Goal: Task Accomplishment & Management: Complete application form

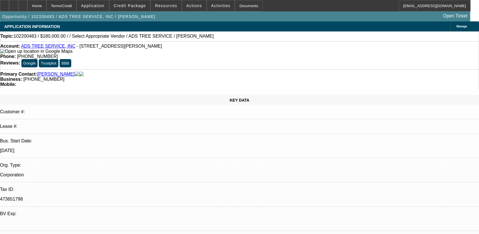
select select "0"
select select "2"
select select "0.1"
select select "1"
select select "2"
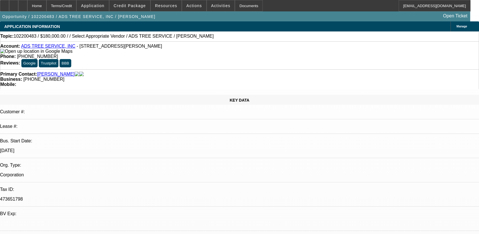
select select "4"
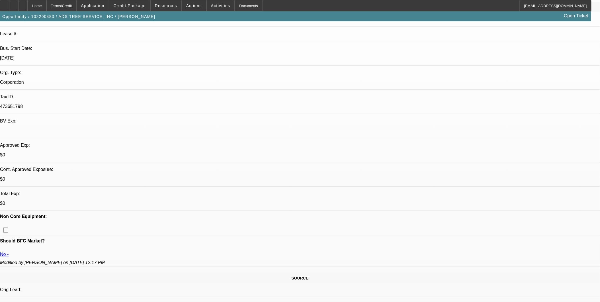
scroll to position [95, 0]
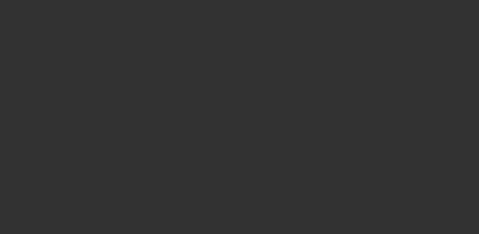
select select "0"
select select "2"
select select "0.1"
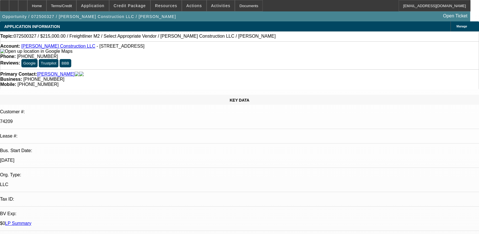
select select "1"
select select "2"
select select "4"
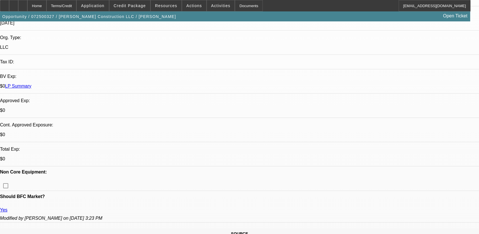
scroll to position [32, 0]
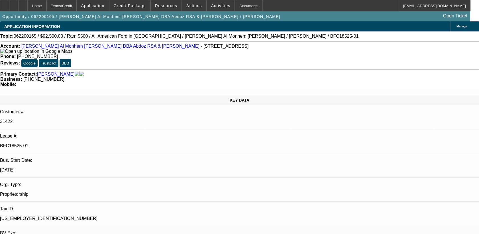
select select "0"
select select "2"
select select "0.1"
select select "0"
select select "2"
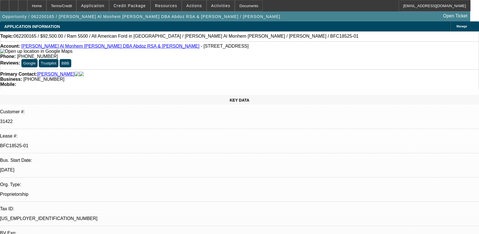
select select "0.1"
select select "0"
select select "2"
select select "0.1"
select select "0"
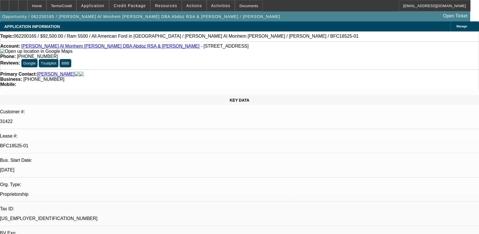
select select "2"
select select "0.1"
select select "1"
select select "2"
select select "4"
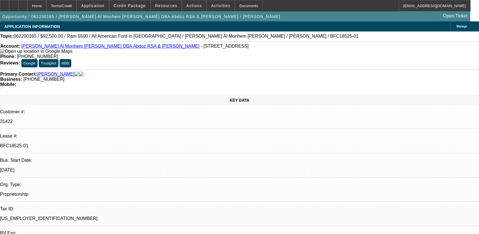
select select "1"
select select "2"
select select "4"
select select "1"
select select "2"
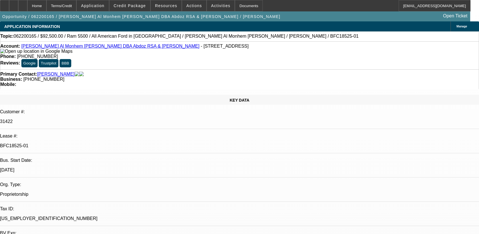
select select "4"
select select "1"
select select "2"
select select "4"
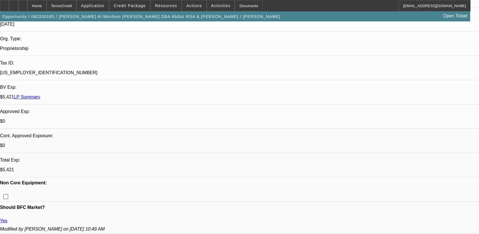
scroll to position [95, 0]
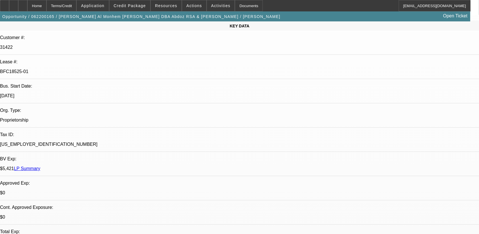
scroll to position [32, 0]
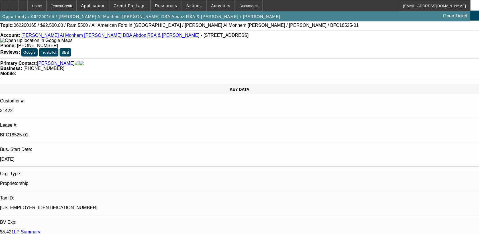
scroll to position [0, 0]
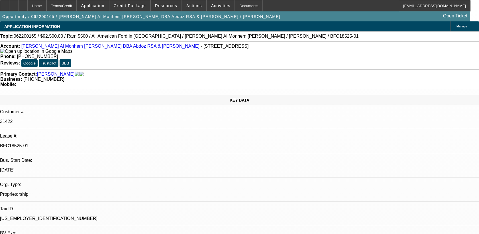
drag, startPoint x: 62, startPoint y: 99, endPoint x: 85, endPoint y: 99, distance: 23.4
click at [85, 143] on p "BFC18525-01" at bounding box center [239, 145] width 479 height 5
drag, startPoint x: 85, startPoint y: 99, endPoint x: 89, endPoint y: 109, distance: 10.8
click at [89, 167] on p "4/1/20" at bounding box center [239, 169] width 479 height 5
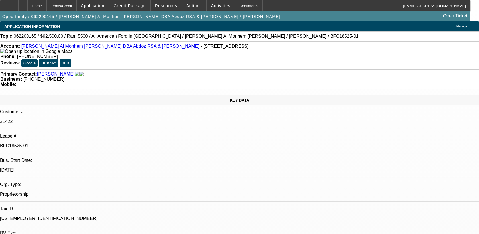
drag, startPoint x: 60, startPoint y: 101, endPoint x: 86, endPoint y: 101, distance: 25.6
click at [86, 143] on p "BFC18525-01" at bounding box center [239, 145] width 479 height 5
copy p "BFC18525-01"
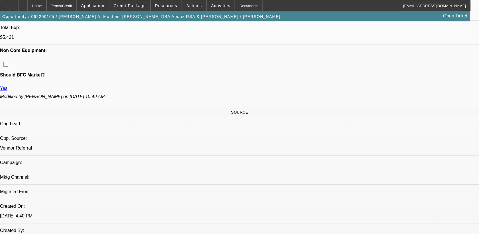
scroll to position [316, 0]
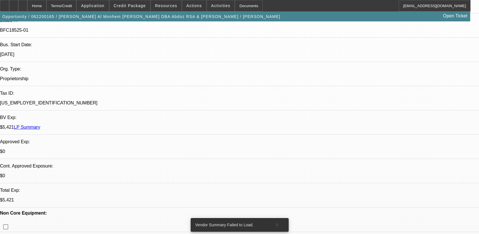
scroll to position [95, 0]
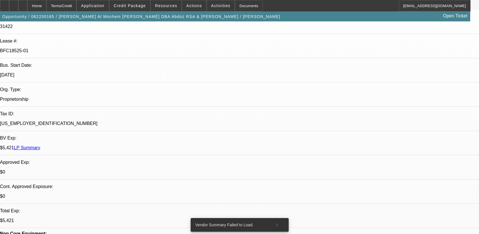
click at [9, 3] on div at bounding box center [4, 5] width 9 height 11
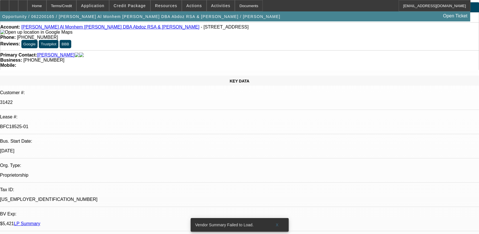
scroll to position [0, 0]
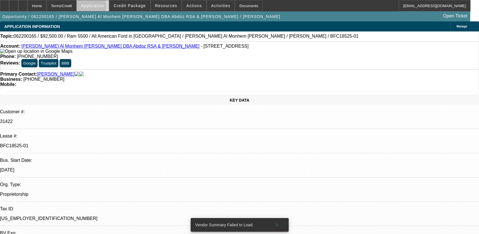
click at [105, 8] on span at bounding box center [93, 6] width 32 height 14
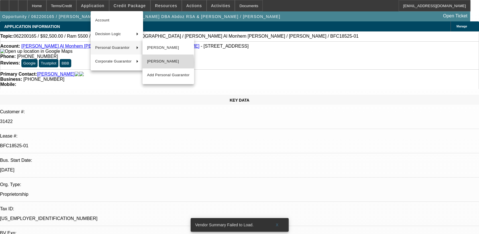
click at [161, 63] on span "Abdo Amiri" at bounding box center [168, 61] width 42 height 7
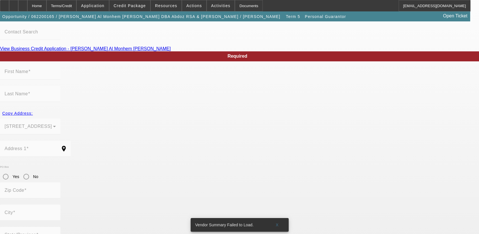
scroll to position [54, 0]
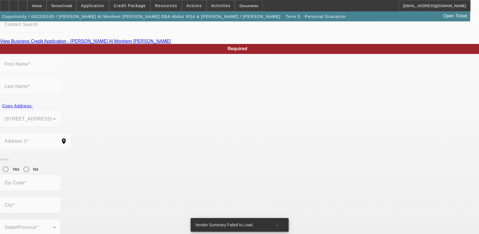
type input "Abdo"
type input "Amiri"
type input "1510 Haybale Lane"
radio input "true"
type input "75042"
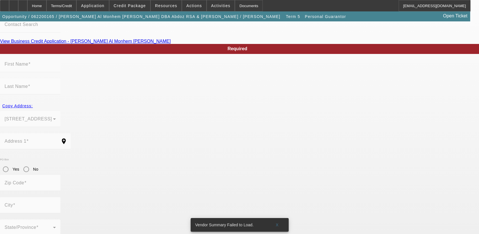
type input "Garland"
type input "(469) 816-7256"
type input "100"
type input "695-06-6679"
type input "abdoztowing@yahoo.com"
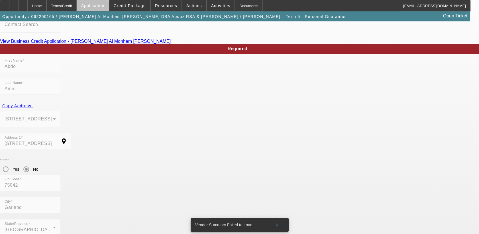
click at [104, 7] on span "Application" at bounding box center [92, 5] width 23 height 5
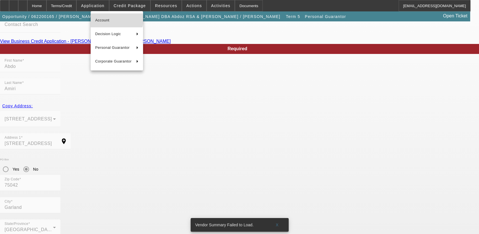
click at [112, 20] on span "Account" at bounding box center [116, 20] width 43 height 7
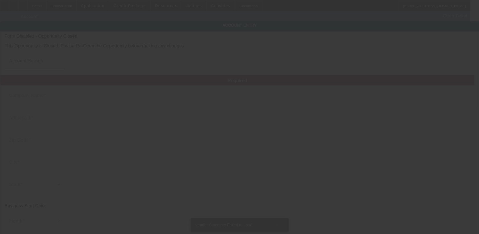
type input "Abdo Al Monhem Amiri"
type input "450 Century Pkwy"
type input "75013"
type input "Allen"
type input "(469) 816-7256"
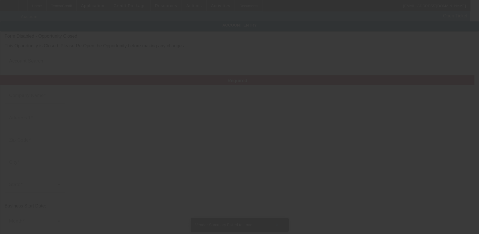
type input "Abdoz RSA & Towing"
type input "Ste 250"
type input "abdoamiri90@gmail.com"
type input "Collin"
type input "87-2934343"
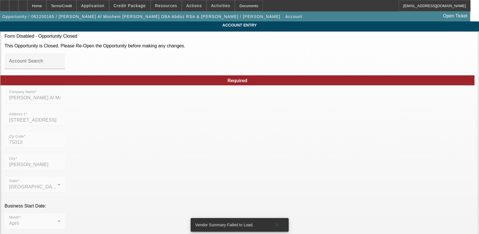
type input "6/8/2022"
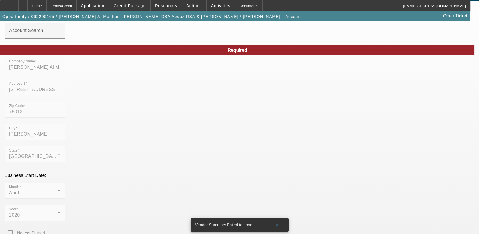
scroll to position [32, 0]
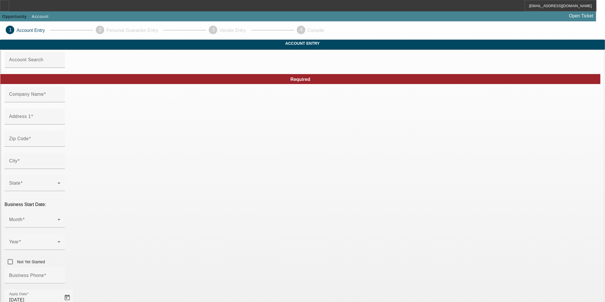
type input "A&R Septic Solutions Inc"
type input "16 sundance dr"
type input "33884"
type input "winterhaven"
type input "(863) 393-5977"
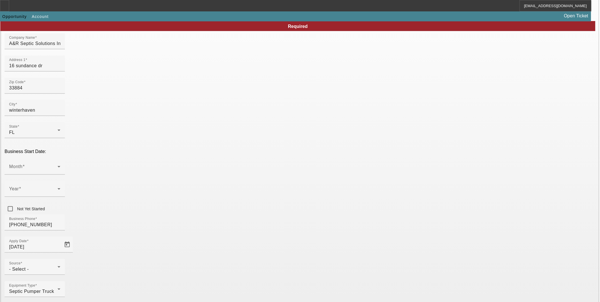
scroll to position [56, 0]
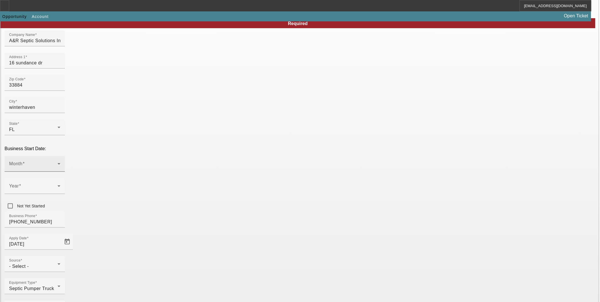
click at [60, 156] on div "Month" at bounding box center [34, 164] width 51 height 16
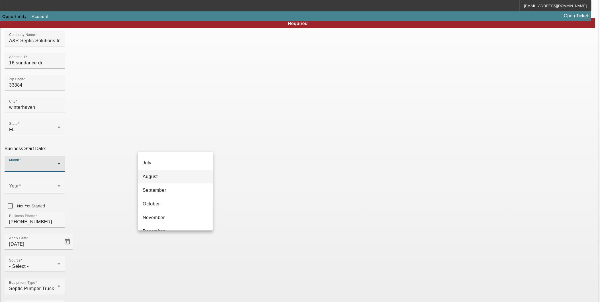
scroll to position [104, 0]
click at [78, 179] on div at bounding box center [300, 151] width 600 height 302
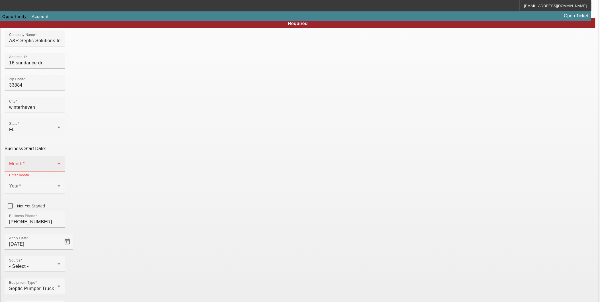
click at [60, 156] on div "Month" at bounding box center [34, 164] width 51 height 16
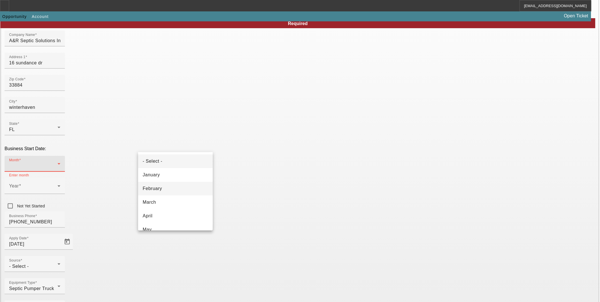
click at [167, 187] on mat-option "February" at bounding box center [175, 189] width 75 height 14
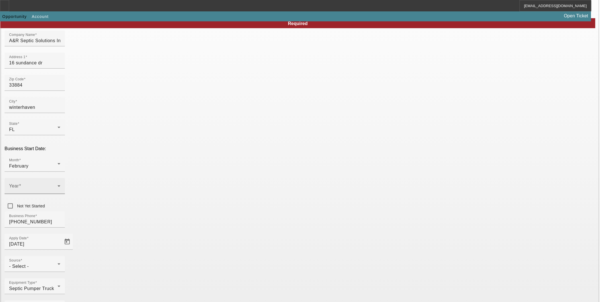
click at [60, 178] on div "Year" at bounding box center [34, 186] width 51 height 16
click at [240, 206] on mat-option "2022" at bounding box center [237, 212] width 33 height 14
click at [60, 256] on div "Source - Select -" at bounding box center [34, 264] width 51 height 16
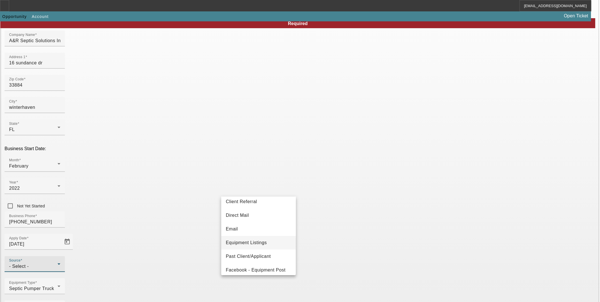
scroll to position [63, 0]
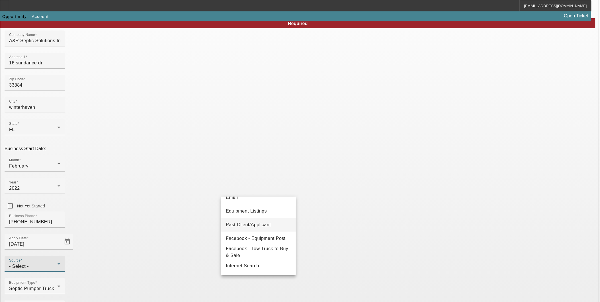
click at [269, 224] on span "Past Client/Applicant" at bounding box center [248, 224] width 45 height 7
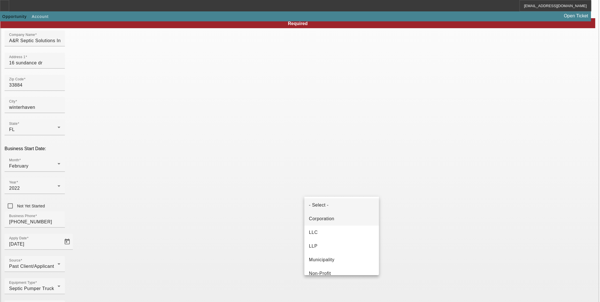
scroll to position [0, 0]
click at [345, 218] on mat-option "Corporation" at bounding box center [341, 220] width 75 height 14
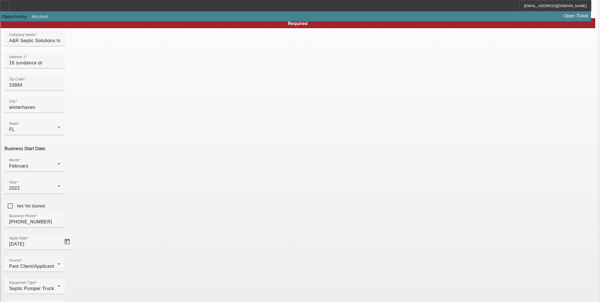
type input "880716115"
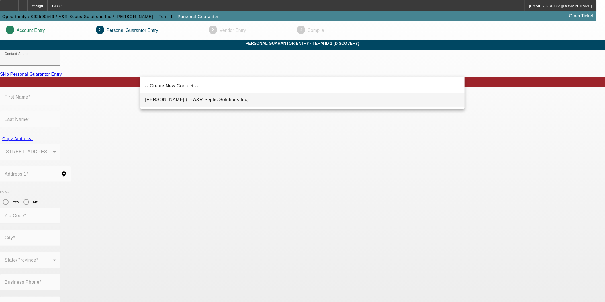
click at [240, 104] on mat-option "Sanchez, Agustin (, - A&R Septic Solutions Inc)" at bounding box center [302, 100] width 324 height 14
type input "Sanchez, Agustin (, - A&R Septic Solutions Inc)"
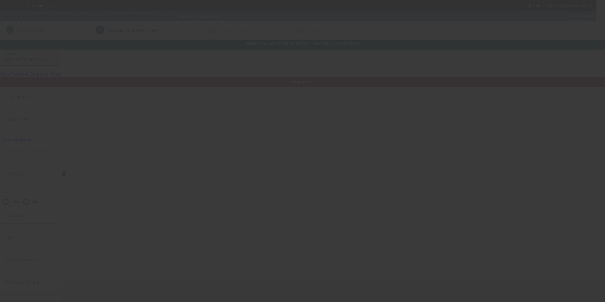
type input "Agustin"
type input "Sanchez"
radio input "true"
type input "[PHONE_NUMBER]"
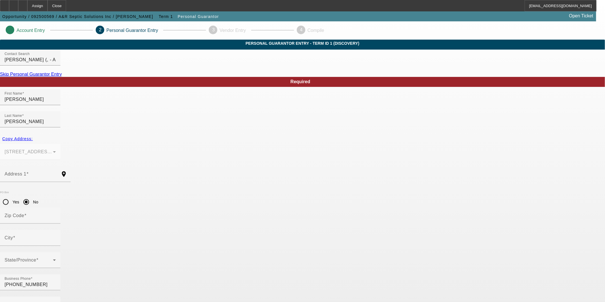
drag, startPoint x: 485, startPoint y: 283, endPoint x: 304, endPoint y: 277, distance: 181.2
click at [35, 133] on span "button" at bounding box center [17, 139] width 35 height 14
type input "16 sundance dr"
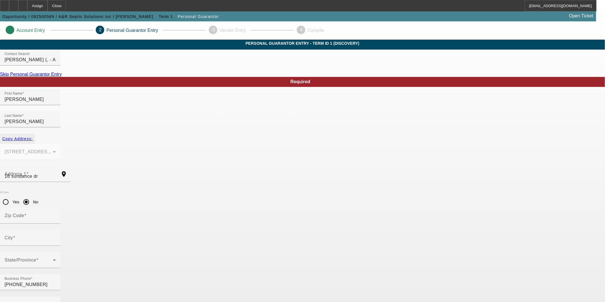
radio input "false"
type input "33884"
type input "winterhaven"
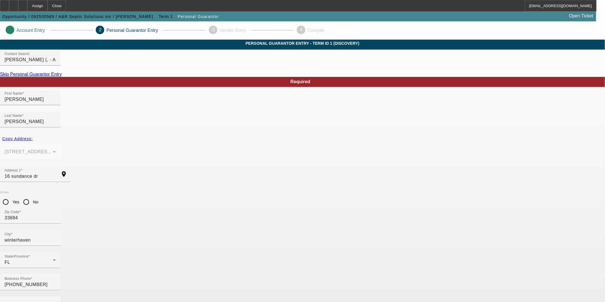
type input "595-53-1658"
click at [56, 302] on input "% Business Owned" at bounding box center [30, 306] width 51 height 7
type input "100"
click at [303, 281] on body "Assign Close noliva@beaconfunding.com Opportunity / 092500569 / A&R Septic Solu…" at bounding box center [302, 301] width 605 height 603
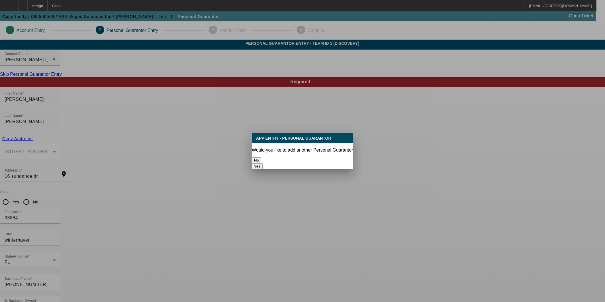
click at [261, 157] on button "No" at bounding box center [256, 160] width 9 height 6
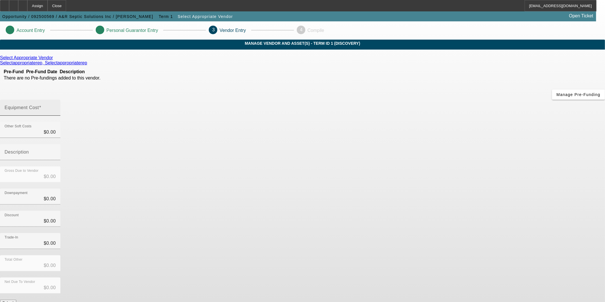
click at [56, 100] on div "Equipment Cost" at bounding box center [30, 108] width 51 height 16
click at [56, 107] on input "Equipment Cost" at bounding box center [30, 110] width 51 height 7
type input "1"
type input "$1.00"
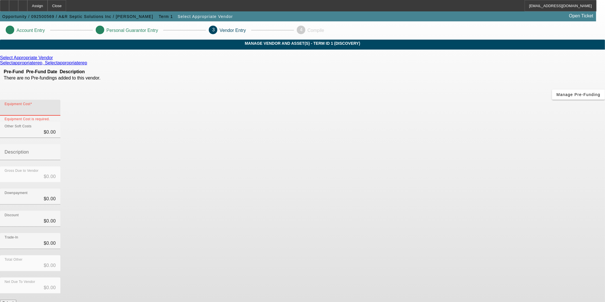
type input "$1.00"
type input "14"
type input "$14.00"
type input "140"
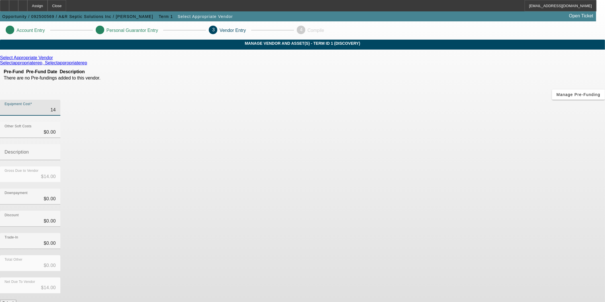
type input "$140.00"
type input "1400"
type input "$1,400.00"
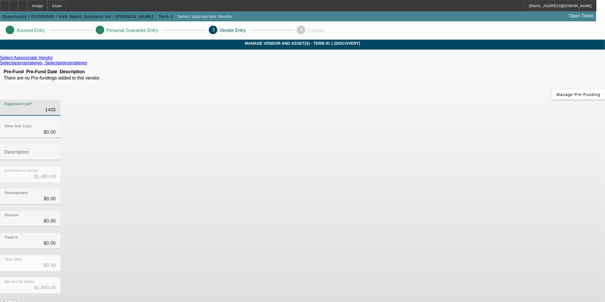
type input "14000"
type input "$14,000.00"
type input "140000"
type input "$140,000.00"
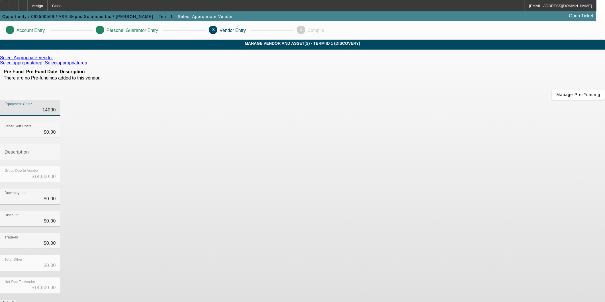
type input "$140,000.00"
click at [435, 255] on div "Total Other $0.00" at bounding box center [302, 266] width 605 height 22
click at [16, 300] on button "Submit" at bounding box center [8, 303] width 16 height 6
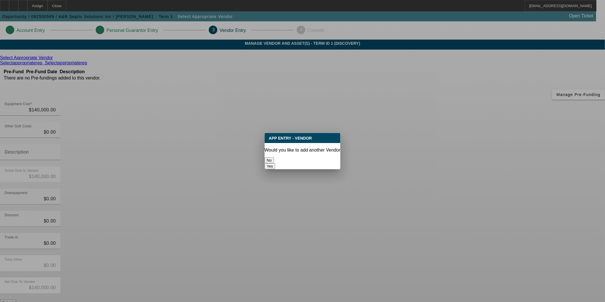
click at [274, 160] on button "No" at bounding box center [269, 160] width 9 height 6
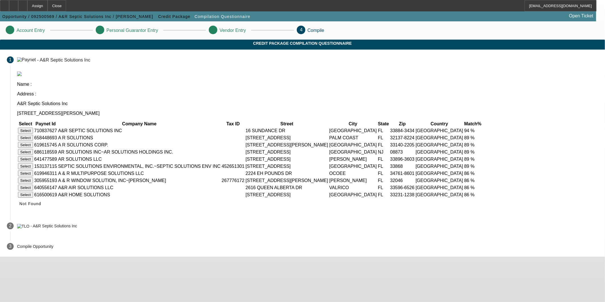
click at [33, 128] on button "Select" at bounding box center [25, 131] width 15 height 6
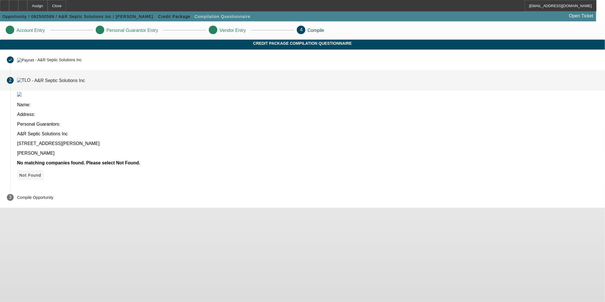
click at [41, 173] on span "Not Found" at bounding box center [30, 175] width 22 height 5
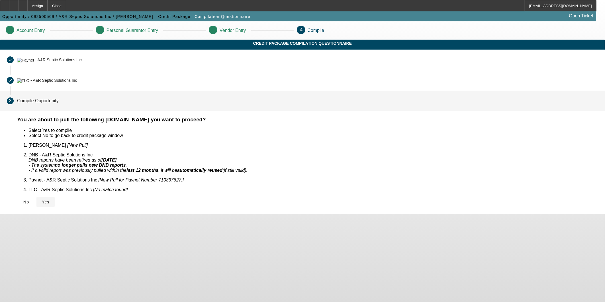
click at [42, 200] on icon at bounding box center [42, 202] width 0 height 5
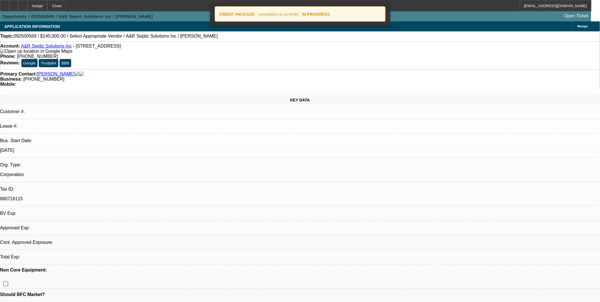
select select "0"
select select "2"
select select "0.1"
select select "4"
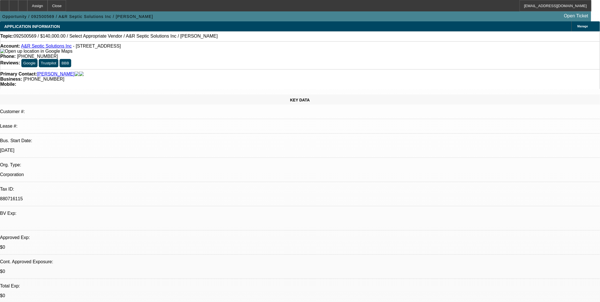
click at [23, 4] on icon at bounding box center [23, 4] width 0 height 0
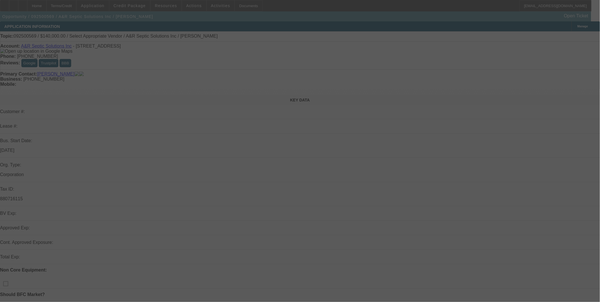
select select "0"
select select "2"
select select "0.1"
select select "4"
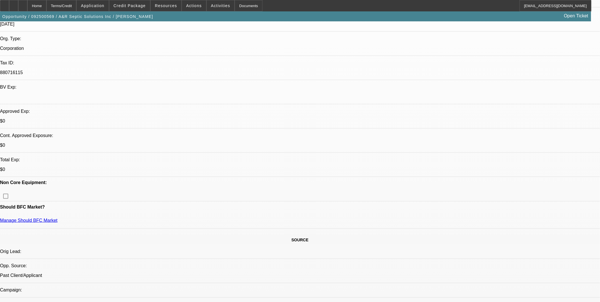
scroll to position [126, 0]
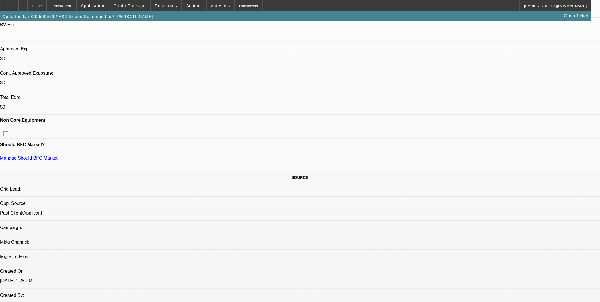
scroll to position [285, 0]
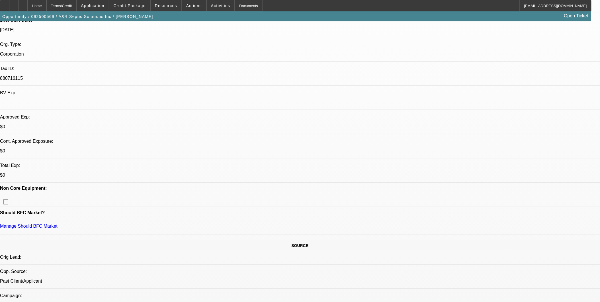
scroll to position [63, 0]
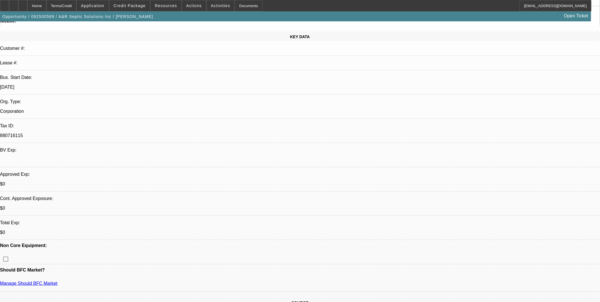
click at [141, 6] on span "Credit Package" at bounding box center [130, 5] width 32 height 5
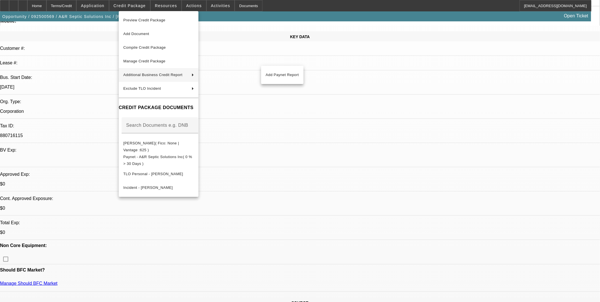
click at [350, 127] on div at bounding box center [300, 151] width 600 height 302
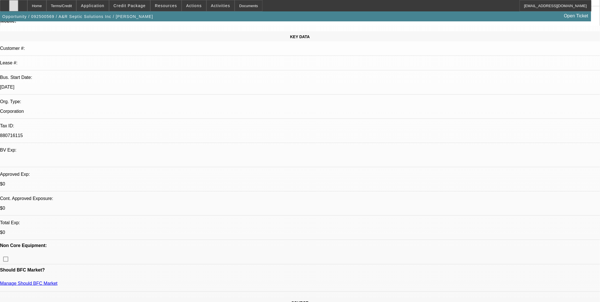
click at [14, 4] on icon at bounding box center [14, 4] width 0 height 0
click at [27, 8] on div at bounding box center [22, 5] width 9 height 11
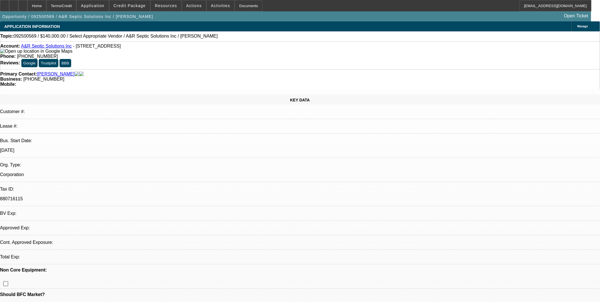
select select "0"
select select "2"
select select "0.1"
select select "4"
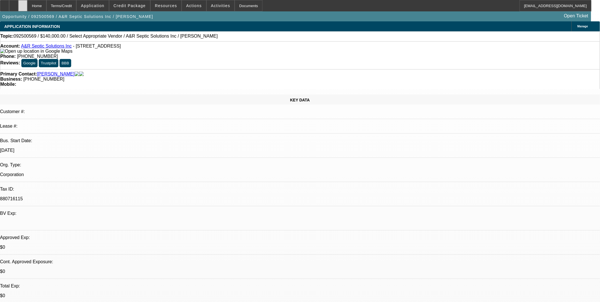
click at [27, 9] on div at bounding box center [22, 5] width 9 height 11
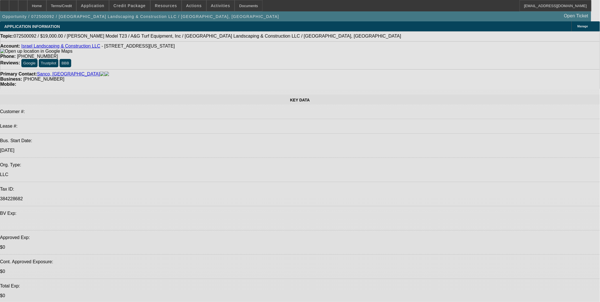
select select "0"
select select "2"
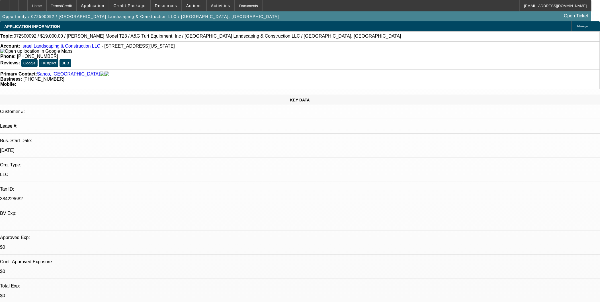
select select "0"
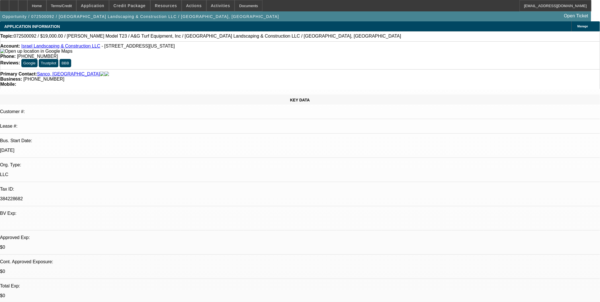
select select "0"
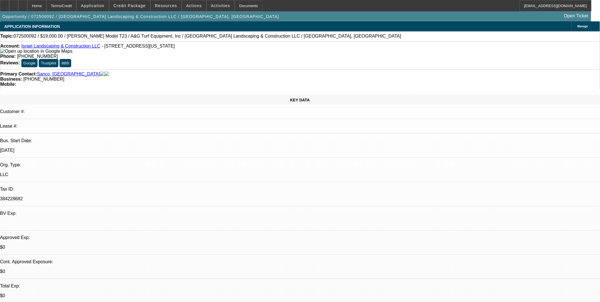
select select "1"
select select "2"
select select "6"
select select "1"
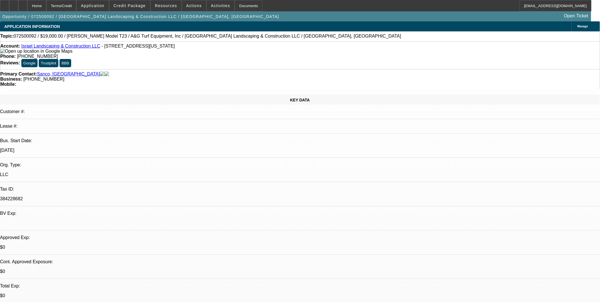
select select "6"
select select "1"
select select "6"
select select "1"
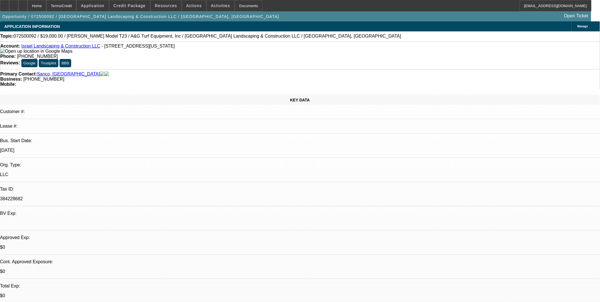
select select "1"
select select "6"
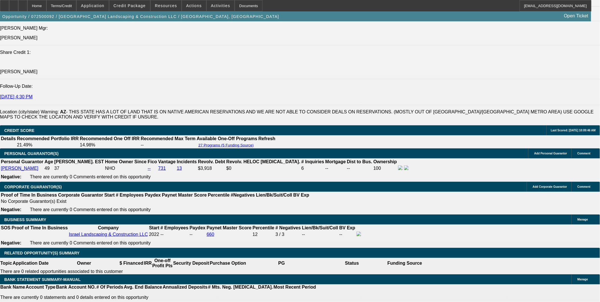
scroll to position [713, 0]
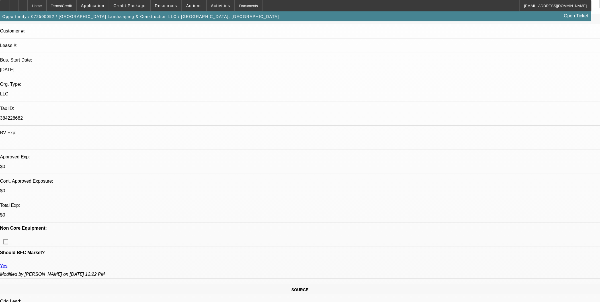
scroll to position [80, 0]
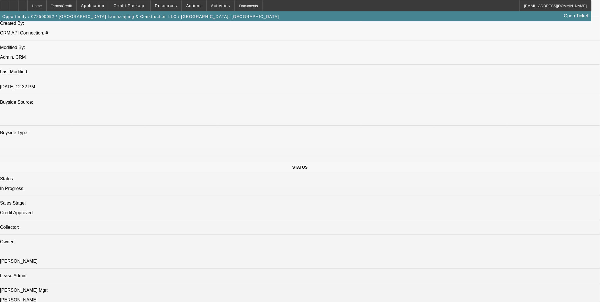
scroll to position [365, 0]
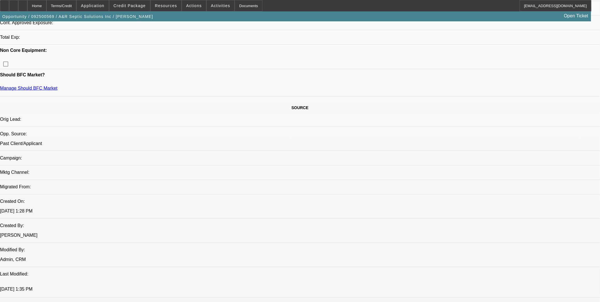
select select "0"
select select "2"
select select "0.1"
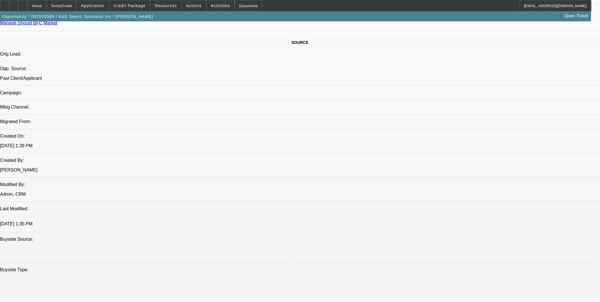
select select "1"
select select "2"
select select "4"
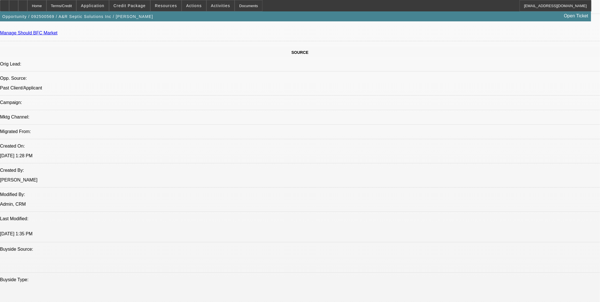
scroll to position [311, 0]
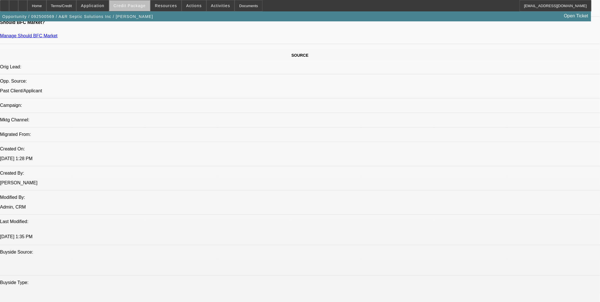
click at [140, 7] on span "Credit Package" at bounding box center [130, 5] width 32 height 5
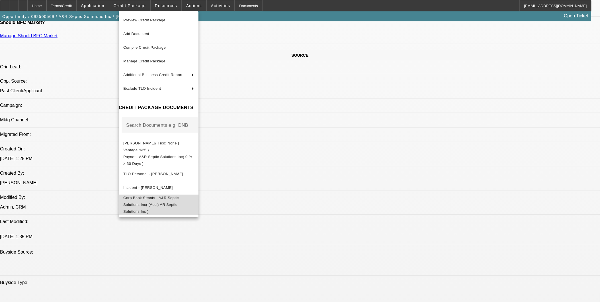
click at [186, 195] on span "Corp Bank Stmnts - A&R Septic Solutions Inc( (Acct) AR Septic Solutions Inc )" at bounding box center [158, 204] width 71 height 21
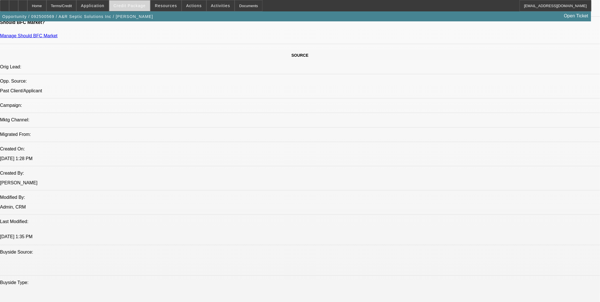
click at [126, 5] on span "Credit Package" at bounding box center [130, 5] width 32 height 5
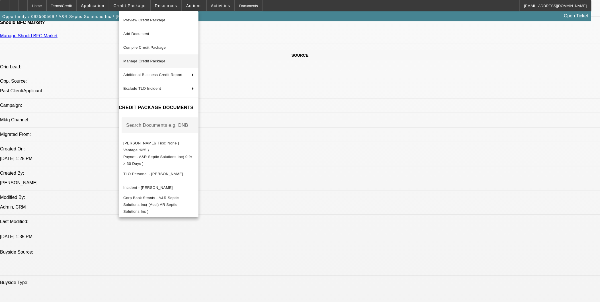
click at [179, 61] on span "Manage Credit Package" at bounding box center [158, 61] width 71 height 7
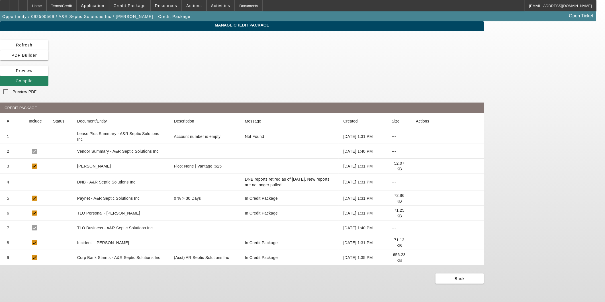
click at [416, 257] on icon at bounding box center [416, 257] width 0 height 0
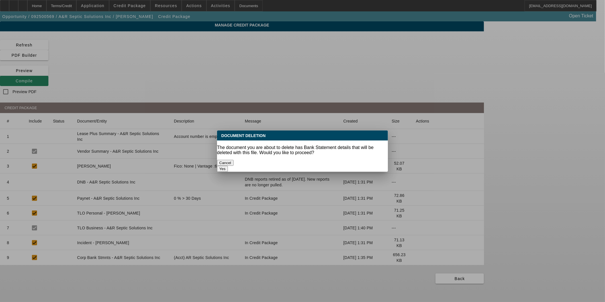
click at [228, 166] on button "Yes" at bounding box center [222, 169] width 11 height 6
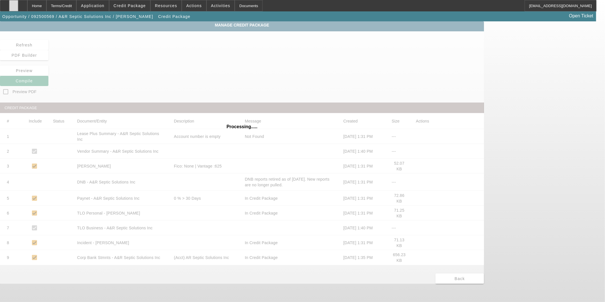
click at [18, 8] on div at bounding box center [13, 5] width 9 height 11
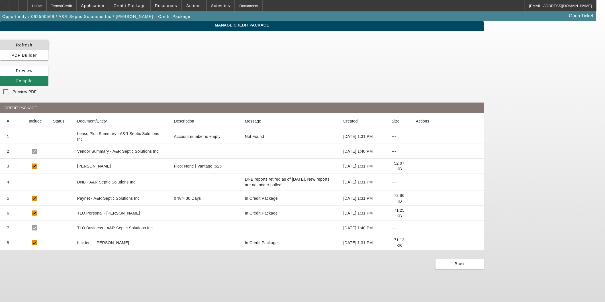
click at [48, 46] on span at bounding box center [24, 45] width 48 height 14
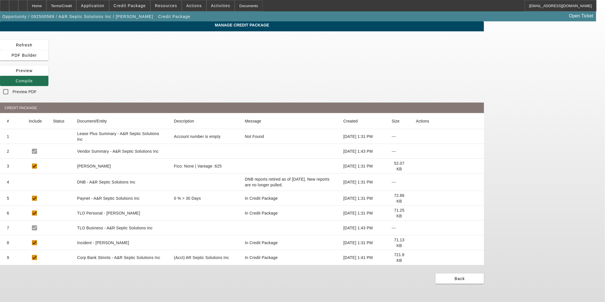
click at [33, 79] on span "Compile" at bounding box center [24, 81] width 17 height 5
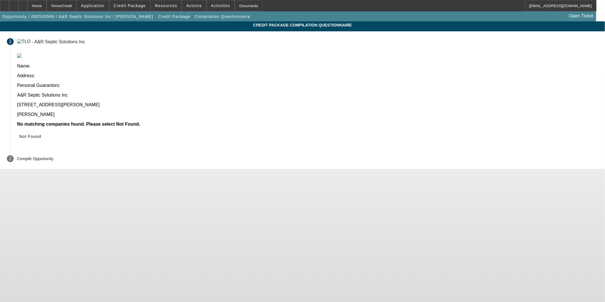
click at [19, 134] on icon at bounding box center [19, 136] width 0 height 5
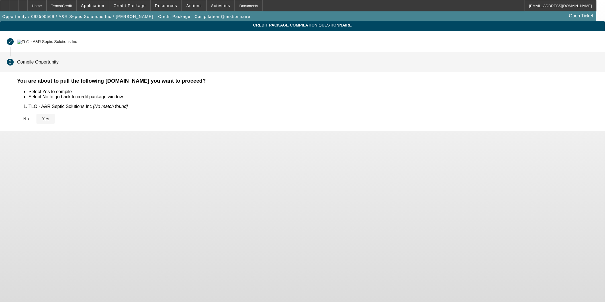
click at [55, 118] on span at bounding box center [45, 119] width 18 height 14
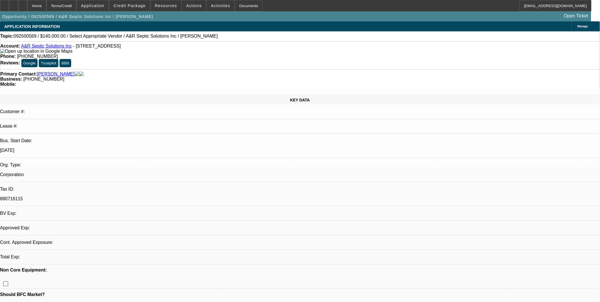
select select "0"
select select "2"
select select "0.1"
select select "4"
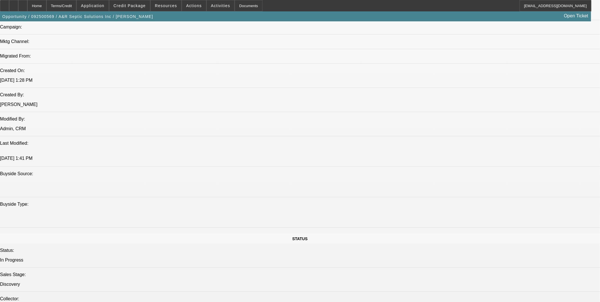
scroll to position [285, 0]
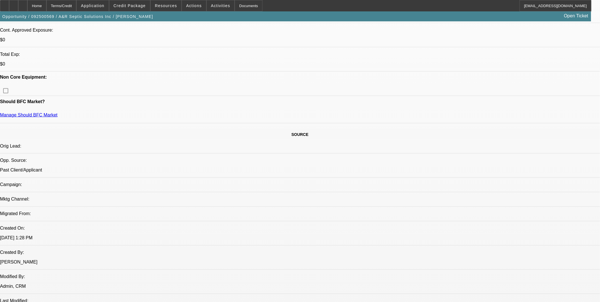
scroll to position [190, 0]
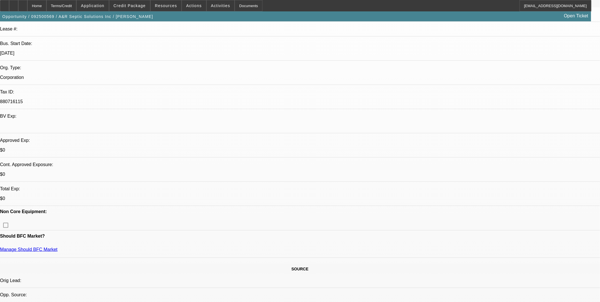
scroll to position [0, 0]
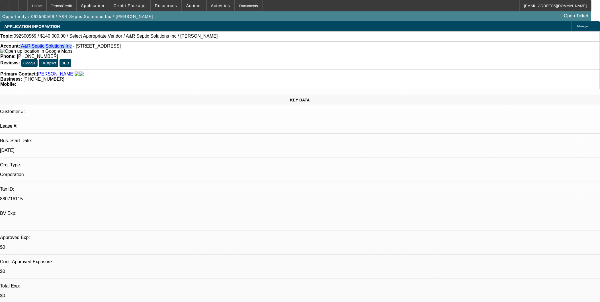
drag, startPoint x: 25, startPoint y: 47, endPoint x: 67, endPoint y: 47, distance: 42.1
click at [67, 47] on div "Account: A&R Septic Solutions Inc - 16 sundance dr, winterhaven, FL 33884" at bounding box center [299, 49] width 599 height 10
copy div "A&R Septic Solutions Inc"
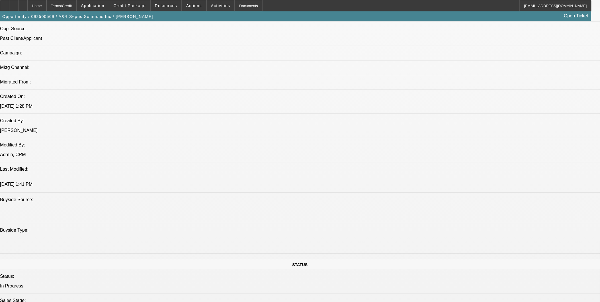
scroll to position [411, 0]
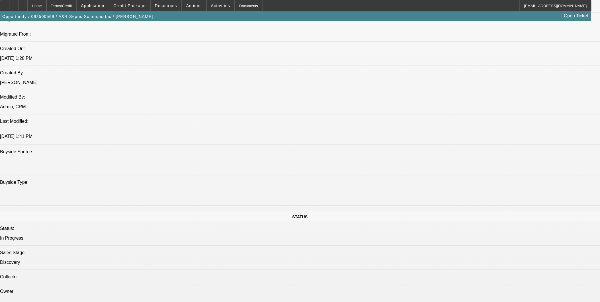
drag, startPoint x: 471, startPoint y: 162, endPoint x: 437, endPoint y: 136, distance: 43.4
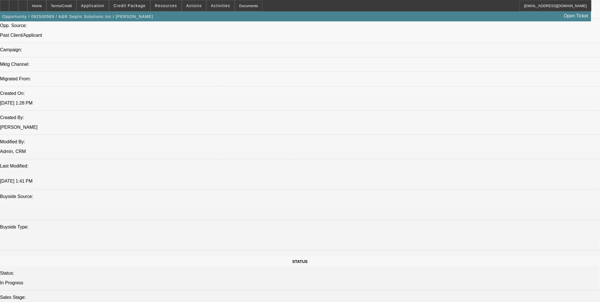
scroll to position [316, 0]
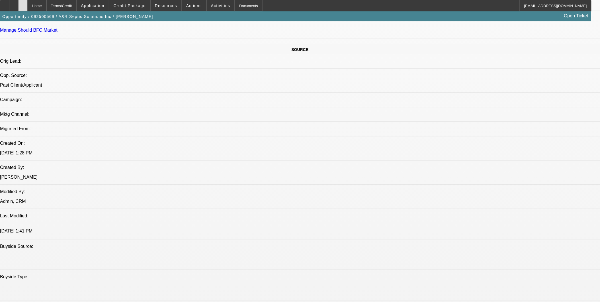
click at [27, 9] on div at bounding box center [22, 5] width 9 height 11
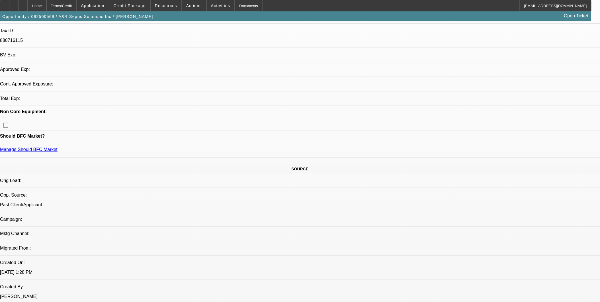
select select "0"
select select "2"
select select "0.1"
select select "4"
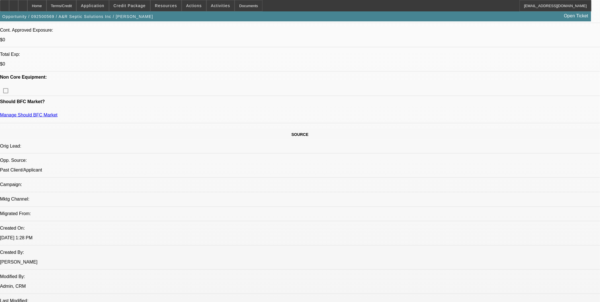
scroll to position [134, 0]
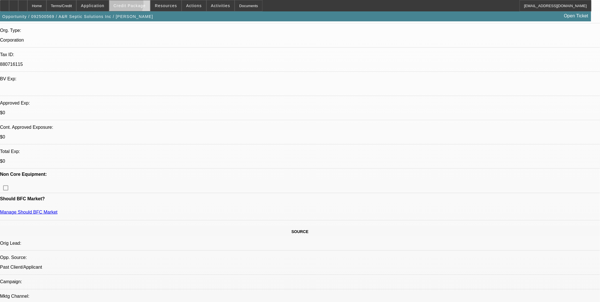
click at [131, 5] on span "Credit Package" at bounding box center [130, 5] width 32 height 5
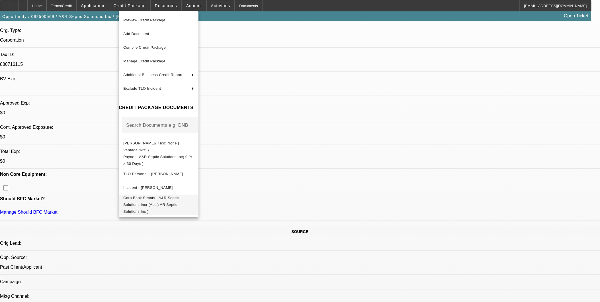
click at [176, 200] on span "Corp Bank Stmnts - A&R Septic Solutions Inc( (Acct) AR Septic Solutions Inc )" at bounding box center [151, 204] width 56 height 18
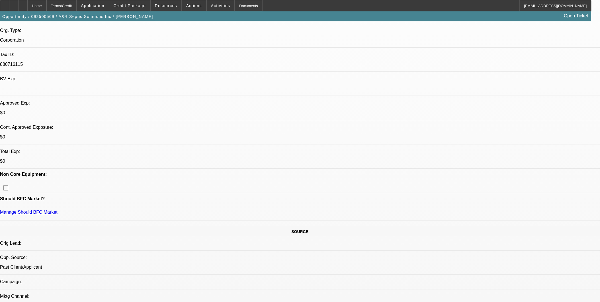
click at [27, 6] on div at bounding box center [22, 5] width 9 height 11
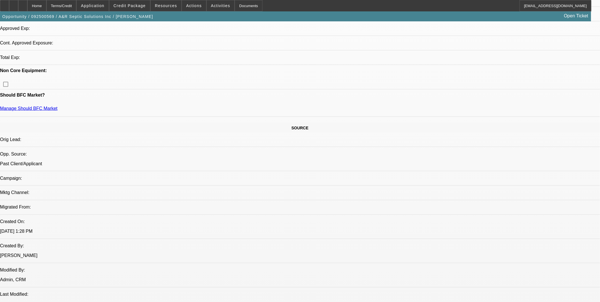
select select "0"
select select "2"
select select "0.1"
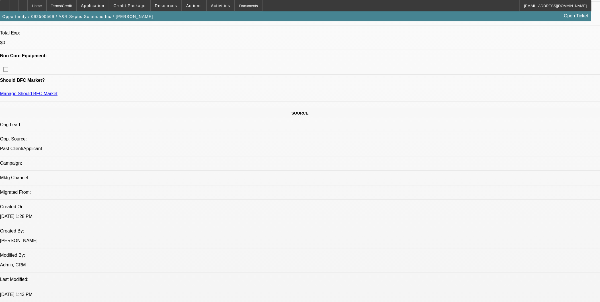
select select "1"
select select "2"
select select "4"
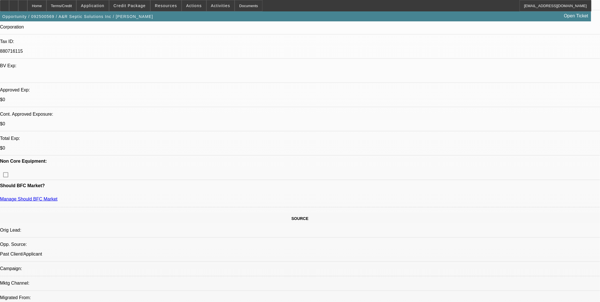
scroll to position [144, 0]
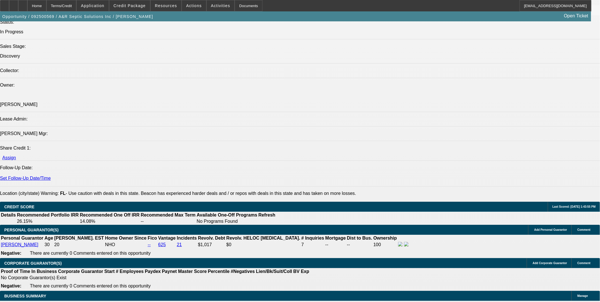
scroll to position [682, 0]
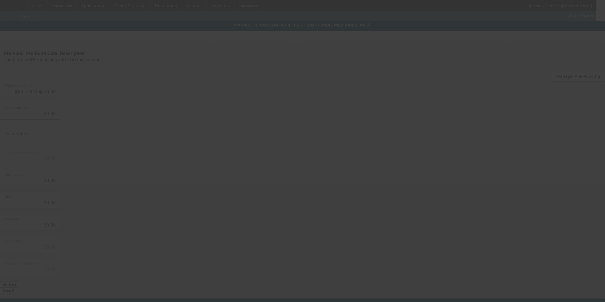
type input "$140,000.00"
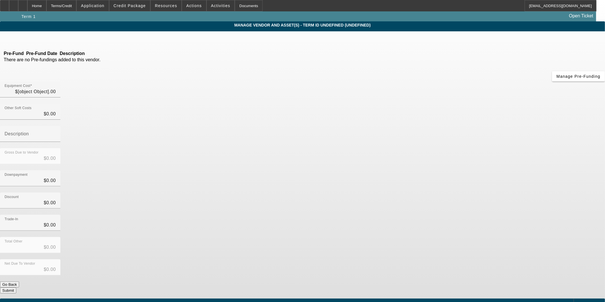
type input "$140,000.00"
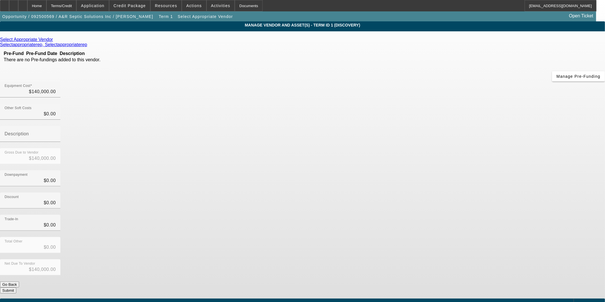
click at [54, 42] on icon at bounding box center [54, 39] width 0 height 5
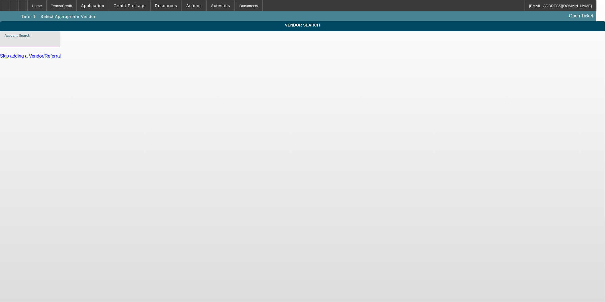
click at [56, 45] on input "Account Search" at bounding box center [30, 41] width 51 height 7
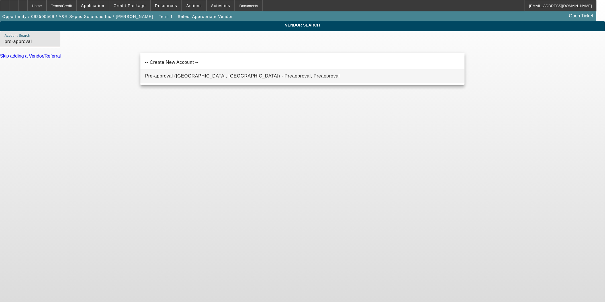
click at [214, 75] on span "Pre-approval (Northbrook, IL) - Preapproval, Preapproval" at bounding box center [242, 75] width 195 height 5
type input "Pre-approval (Northbrook, IL) - Preapproval, Preapproval"
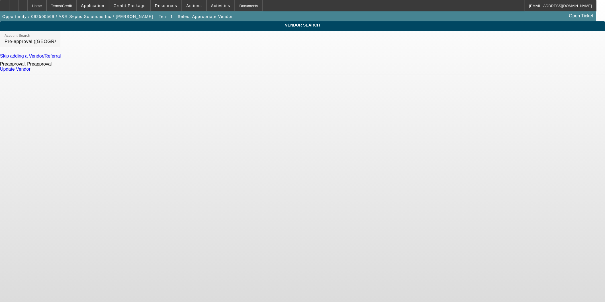
click at [30, 71] on link "Update Vendor" at bounding box center [15, 69] width 30 height 5
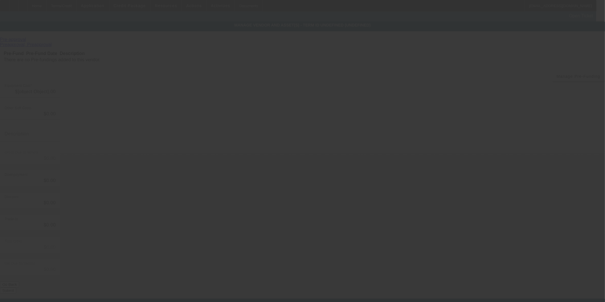
type input "$140,000.00"
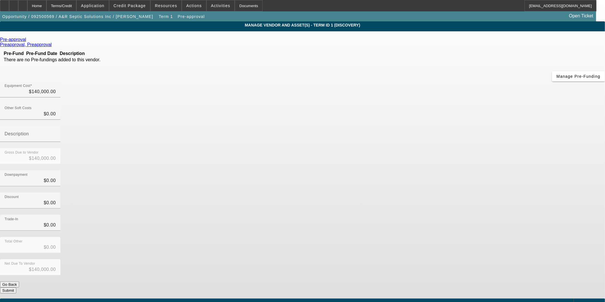
click at [432, 259] on div "Net Due To Vendor $140,000.00" at bounding box center [302, 270] width 605 height 22
click at [16, 287] on button "Submit" at bounding box center [8, 290] width 16 height 6
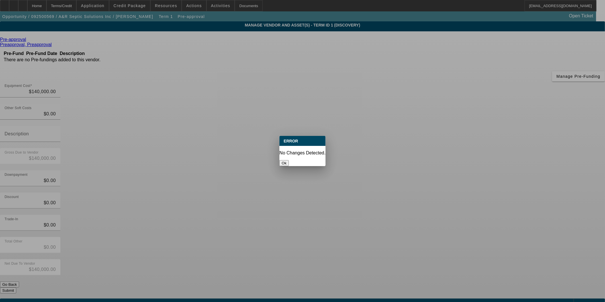
click at [289, 160] on button "Ok" at bounding box center [283, 163] width 9 height 6
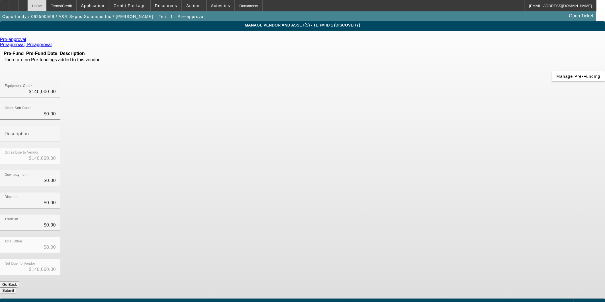
click at [46, 9] on div "Home" at bounding box center [36, 5] width 19 height 11
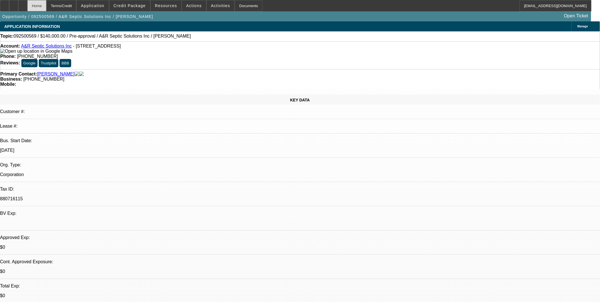
select select "0"
select select "2"
select select "0.1"
select select "4"
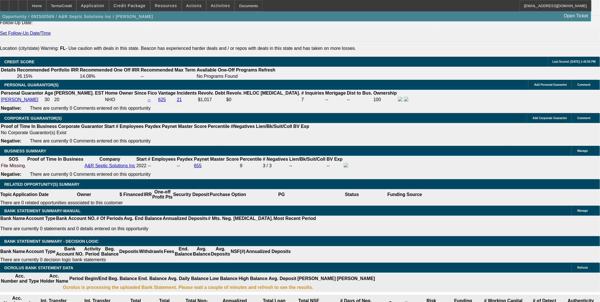
scroll to position [759, 0]
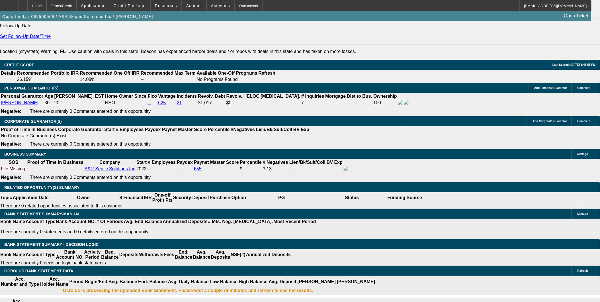
select select "0.1"
type input "$14,000.00"
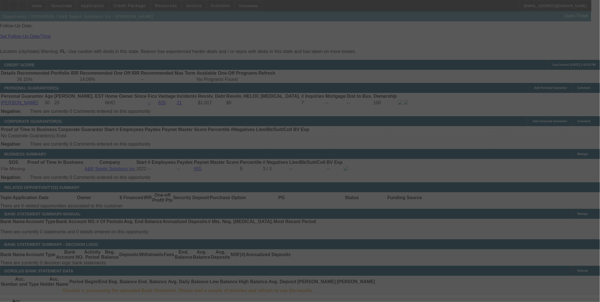
click at [120, 185] on div at bounding box center [300, 151] width 600 height 302
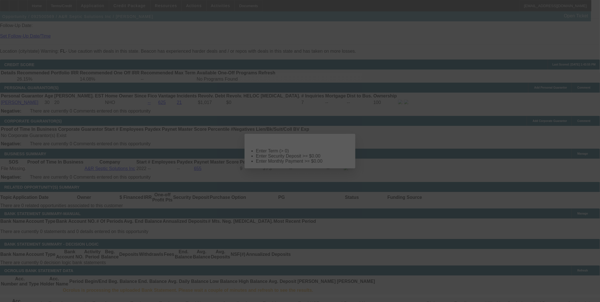
scroll to position [0, 0]
click at [120, 185] on div at bounding box center [300, 151] width 600 height 302
select select "0.1"
select select "2"
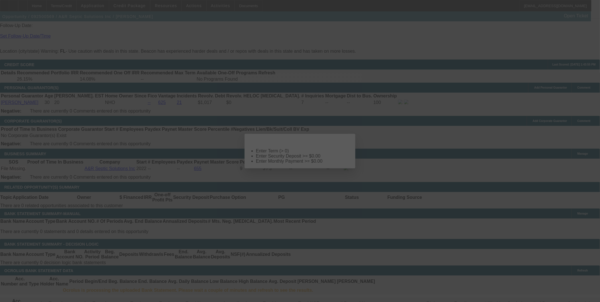
select select "0.1"
select select "4"
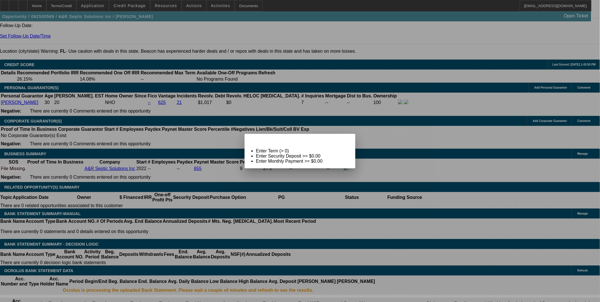
click at [345, 140] on div at bounding box center [300, 151] width 600 height 302
click at [344, 140] on span "Close" at bounding box center [348, 138] width 8 height 3
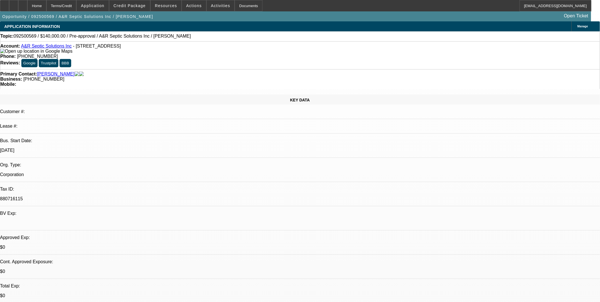
scroll to position [759, 0]
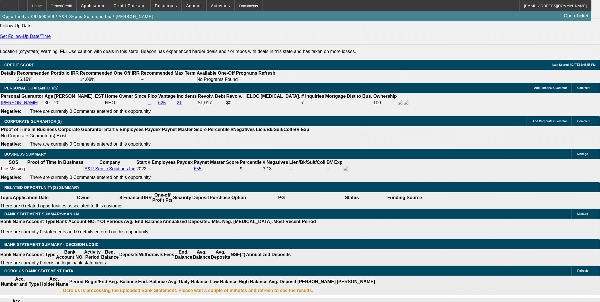
type input "60"
type input "1"
type input "$2,153.81"
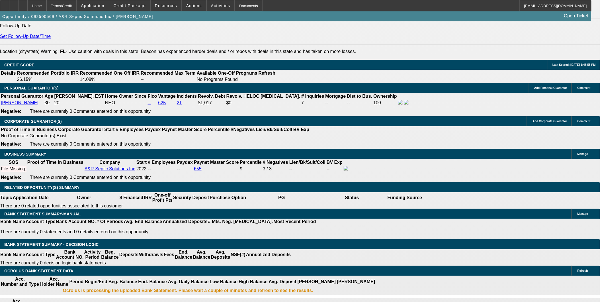
type input "$4,307.62"
type input "15"
type input "$2,997.53"
type input "$5,995.06"
type input "1"
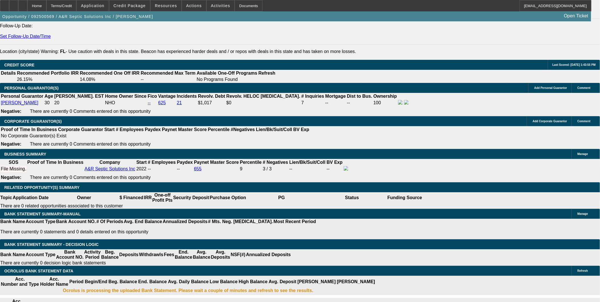
type input "$2,153.81"
type input "$4,307.62"
type input "18"
type input "$3,199.57"
type input "$6,399.14"
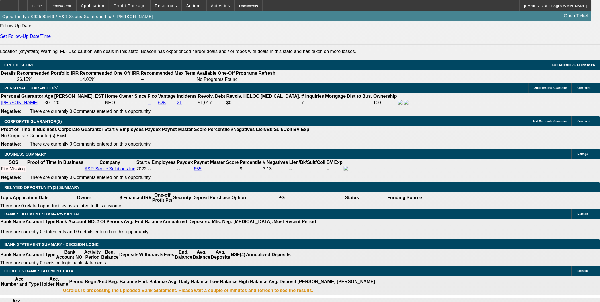
type input "18"
drag, startPoint x: 105, startPoint y: 110, endPoint x: 87, endPoint y: 47, distance: 65.4
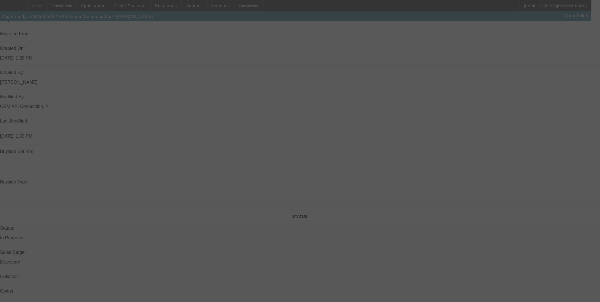
select select "0.1"
select select "2"
select select "0.1"
select select "4"
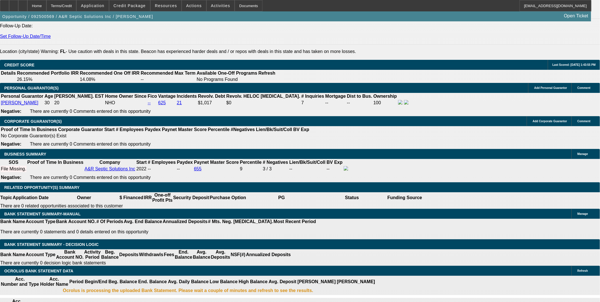
type input "UNKNOWN"
type input "1"
type input "$4,307.62"
type input "$2,153.81"
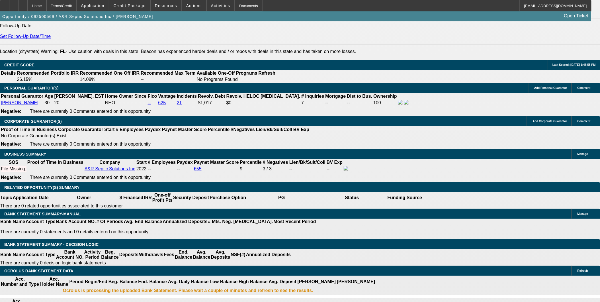
type input "19."
type input "$6,537.02"
type input "$3,268.51"
type input "19.2"
type input "$6,564.78"
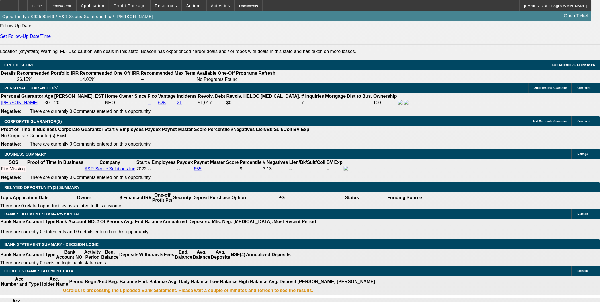
type input "$3,282.39"
type input "19.2"
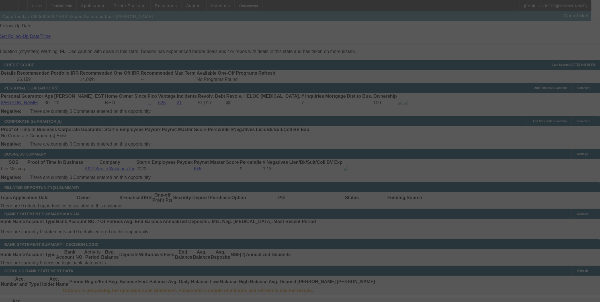
select select "0.1"
select select "2"
select select "0.1"
select select "4"
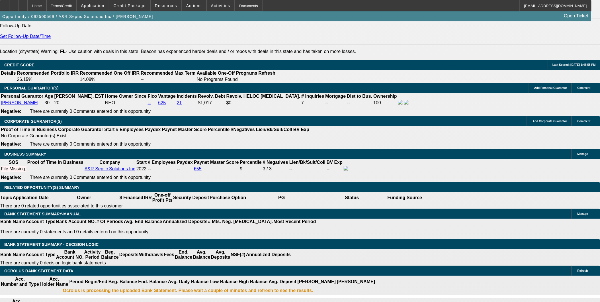
drag, startPoint x: 110, startPoint y: 145, endPoint x: 427, endPoint y: 196, distance: 321.9
click at [415, 197] on div "APPLICATION INFORMATION Manage Topic: 092500569 / $140,000.00 / Pre-approval / …" at bounding box center [300, 204] width 600 height 1884
type input "$14,200.00"
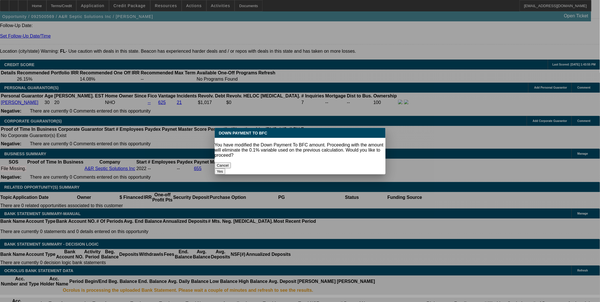
scroll to position [0, 0]
click at [102, 99] on body "Home Terms/Credit Application Credit Package Resources Actions Activities Docum…" at bounding box center [300, 192] width 600 height 1905
click at [226, 168] on button "Yes" at bounding box center [220, 171] width 11 height 6
select select "0"
type input "UNKNOWN"
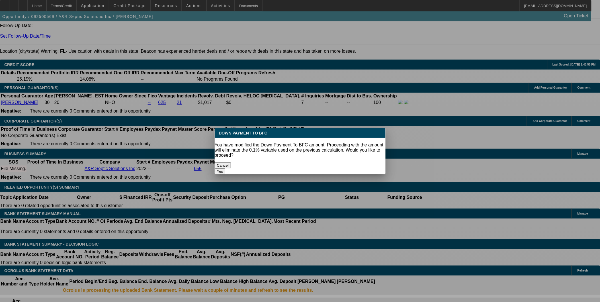
scroll to position [759, 0]
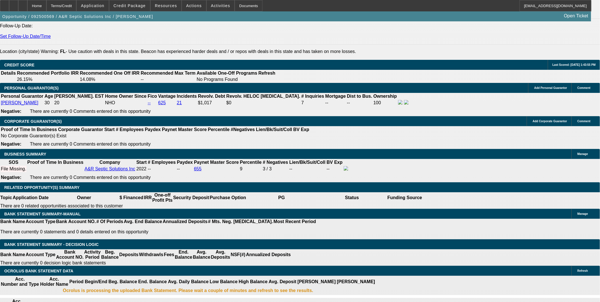
type input "$6,554.36"
type input "$3,277.18"
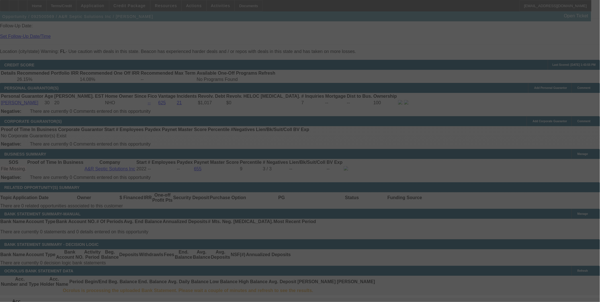
select select "0"
select select "2"
select select "0.1"
select select "4"
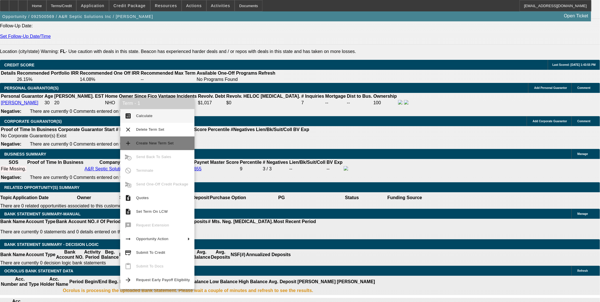
click at [150, 145] on span "Create New Term Set" at bounding box center [163, 143] width 54 height 7
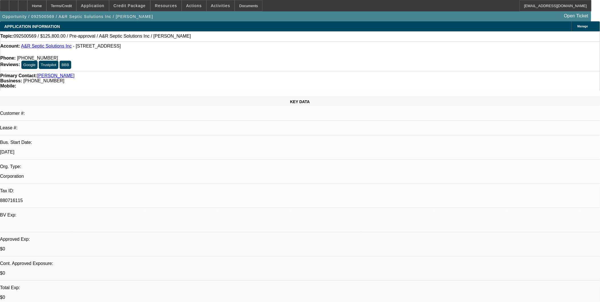
select select "0"
select select "2"
select select "0.1"
select select "0"
select select "2"
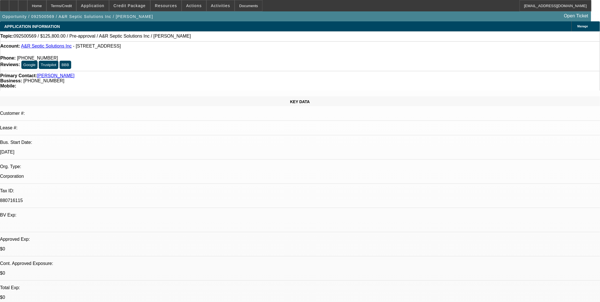
select select "0.1"
select select "1"
select select "2"
select select "4"
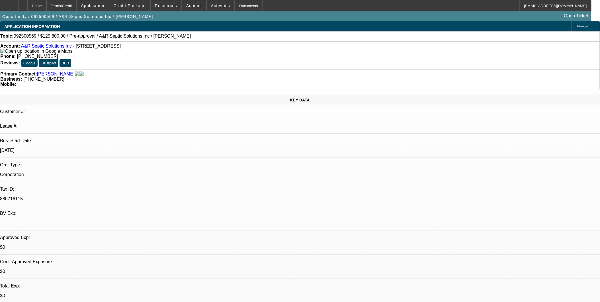
select select "1"
select select "2"
select select "4"
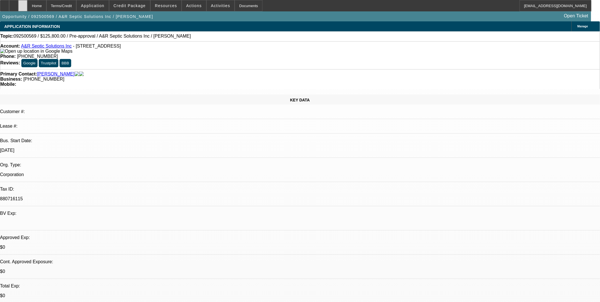
click at [27, 3] on div at bounding box center [22, 5] width 9 height 11
select select "0"
select select "2"
select select "0.1"
select select "0"
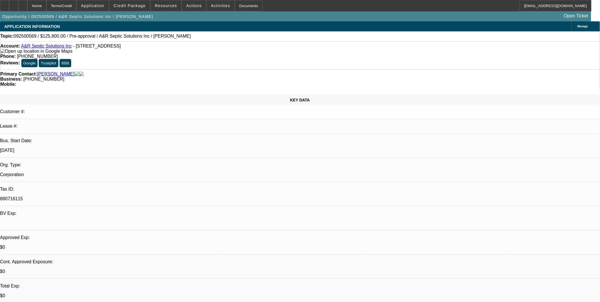
select select "2"
select select "0.1"
select select "1"
select select "2"
select select "4"
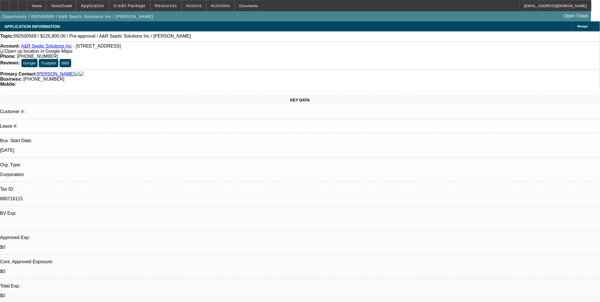
select select "1"
select select "2"
select select "4"
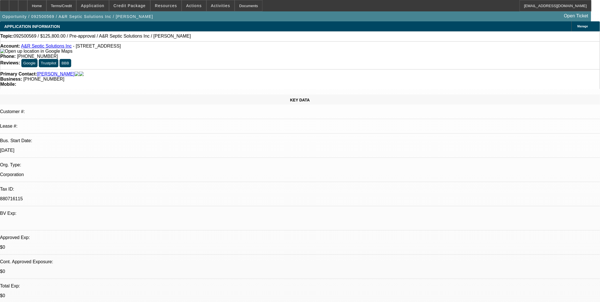
click at [23, 4] on icon at bounding box center [23, 4] width 0 height 0
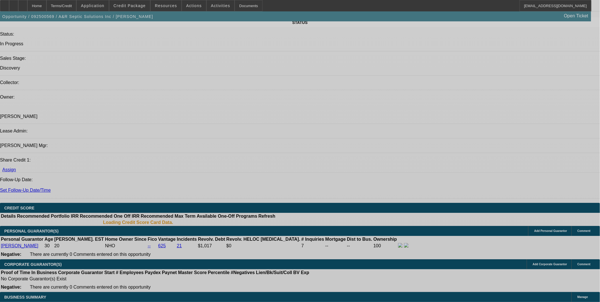
select select "0"
select select "2"
select select "0.1"
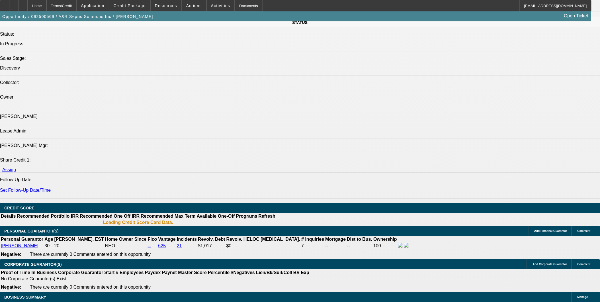
select select "0"
select select "2"
select select "0.1"
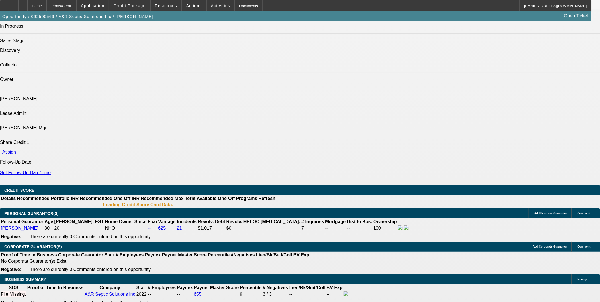
select select "1"
select select "2"
select select "4"
select select "1"
select select "2"
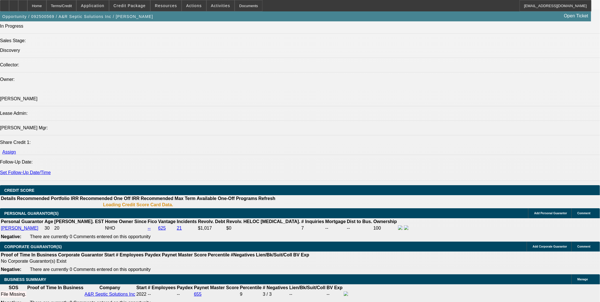
select select "4"
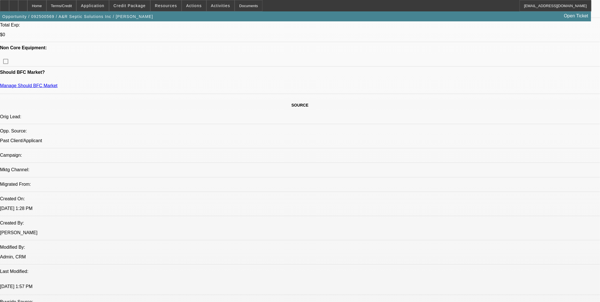
scroll to position [275, 0]
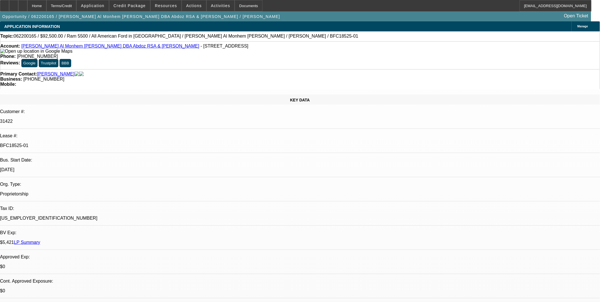
select select "0"
select select "2"
select select "0.1"
select select "0"
select select "2"
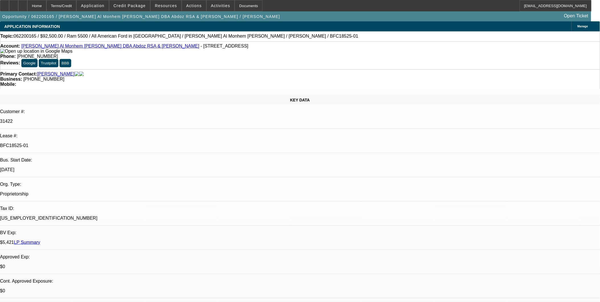
select select "0.1"
select select "0"
select select "2"
select select "0.1"
select select "0"
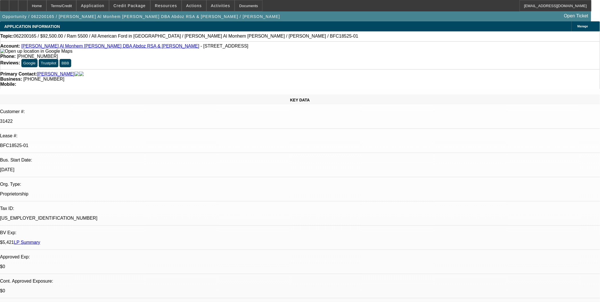
select select "2"
select select "0.1"
select select "1"
select select "2"
select select "4"
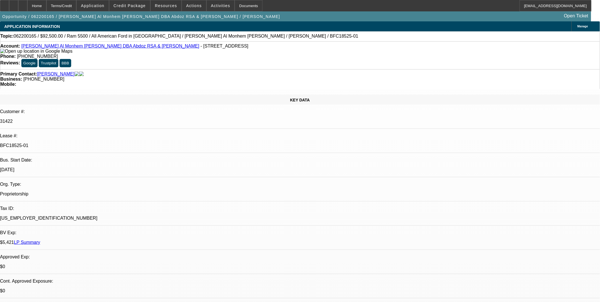
select select "1"
select select "2"
select select "4"
select select "1"
select select "2"
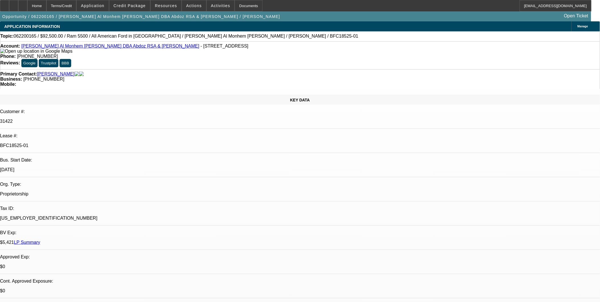
select select "4"
select select "1"
select select "2"
select select "4"
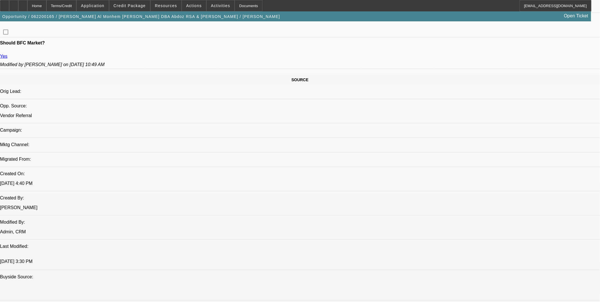
scroll to position [380, 0]
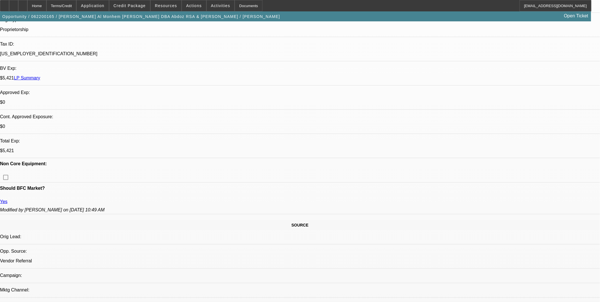
scroll to position [32, 0]
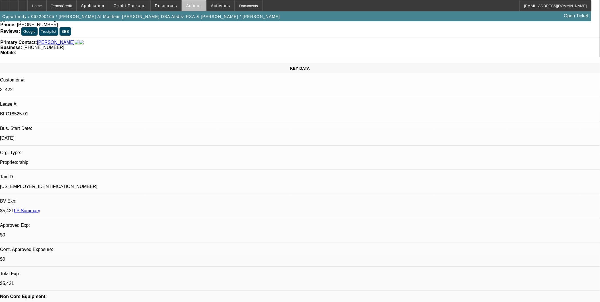
click at [194, 10] on span at bounding box center [194, 6] width 24 height 14
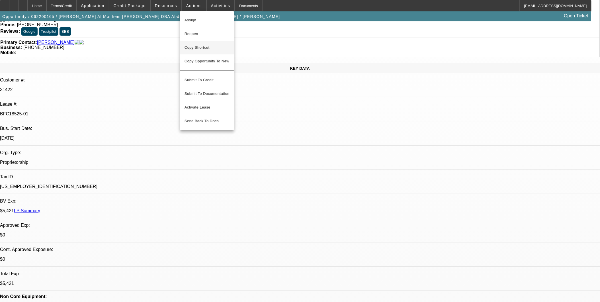
click at [203, 49] on span "Copy Shortcut" at bounding box center [207, 47] width 45 height 7
